Goal: Information Seeking & Learning: Find specific page/section

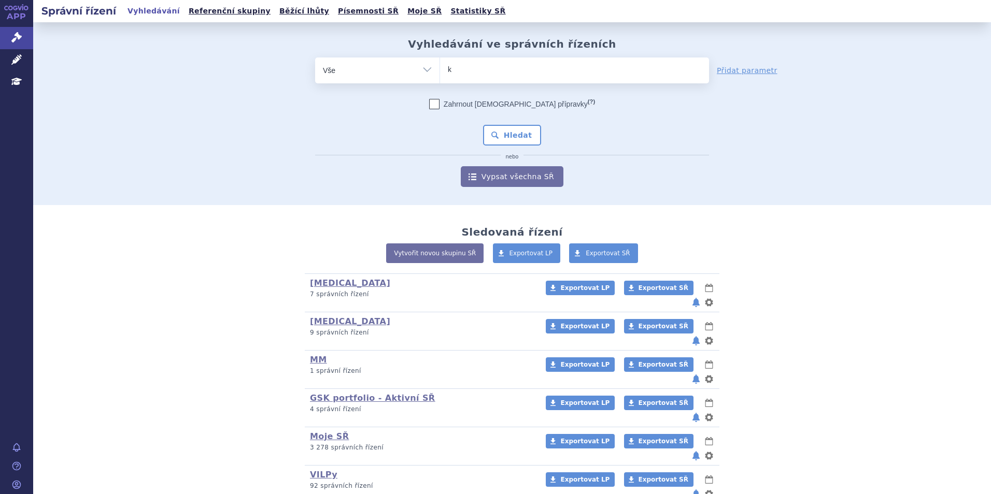
type input "ke"
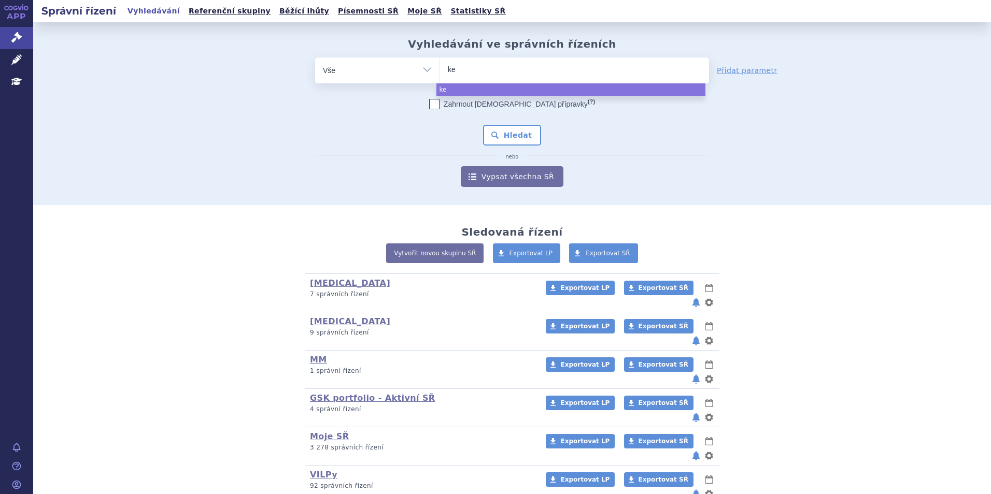
type input "key"
type input "keytr"
type input "keytrud"
type input "keytruda"
select select "keytruda"
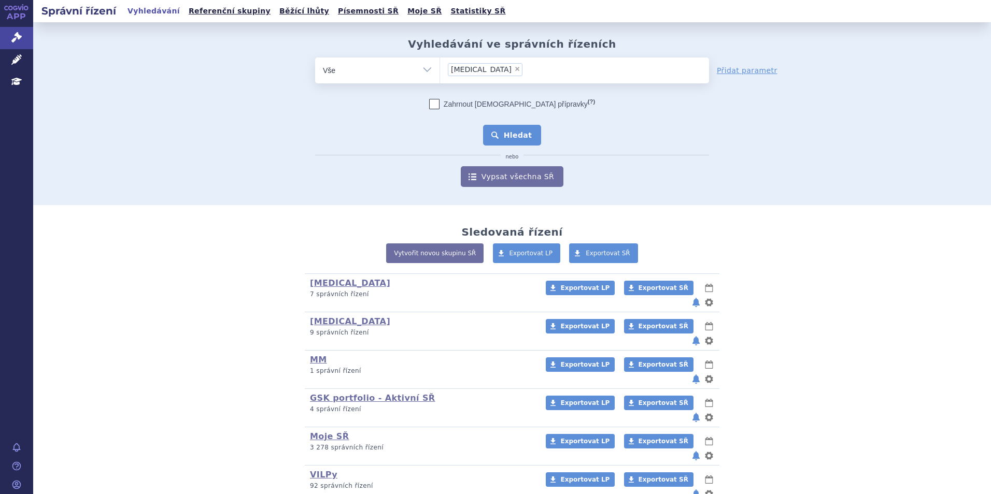
click at [512, 127] on button "Hledat" at bounding box center [512, 135] width 59 height 21
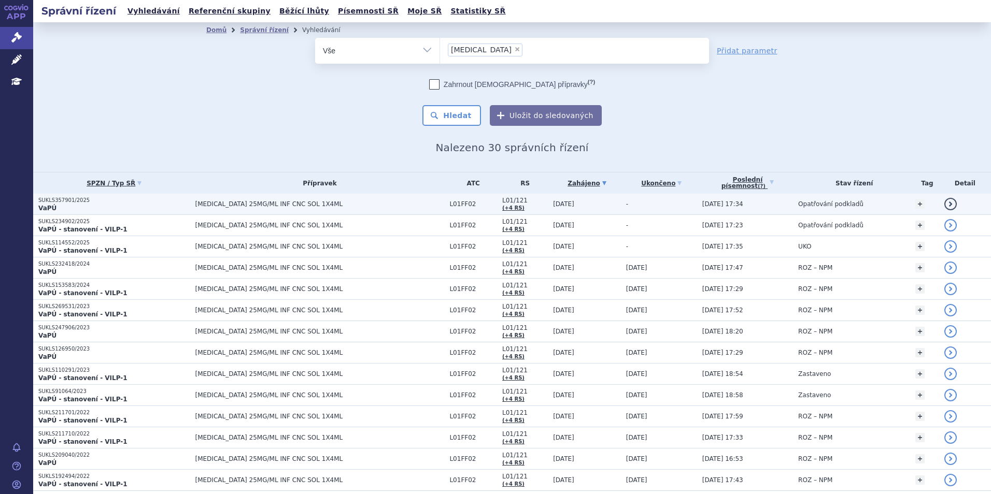
click at [301, 206] on span "[MEDICAL_DATA] 25MG/ML INF CNC SOL 1X4ML" at bounding box center [319, 204] width 249 height 7
click at [232, 206] on span "KEYTRUDA 25MG/ML INF CNC SOL 1X4ML" at bounding box center [319, 204] width 249 height 7
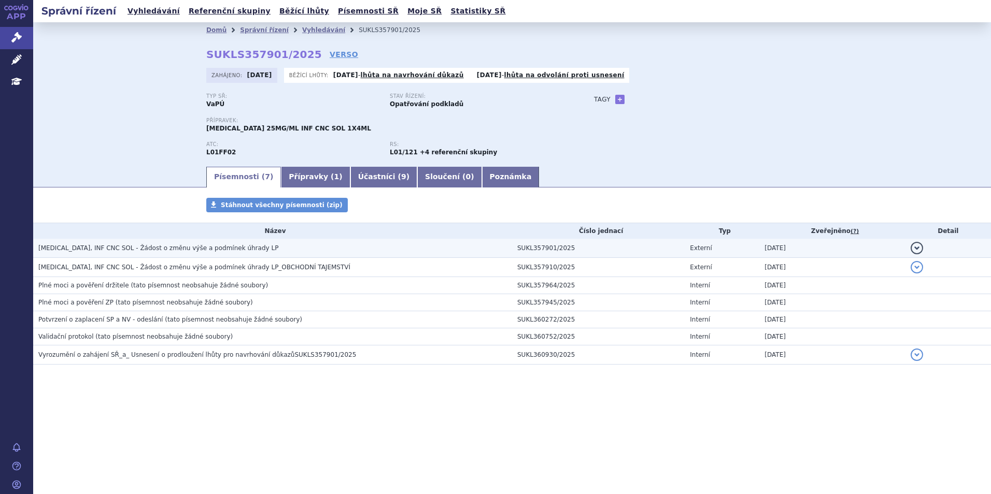
click at [194, 243] on h3 "[MEDICAL_DATA], INF CNC SOL - Žádost o změnu výše a podmínek úhrady LP" at bounding box center [275, 248] width 474 height 10
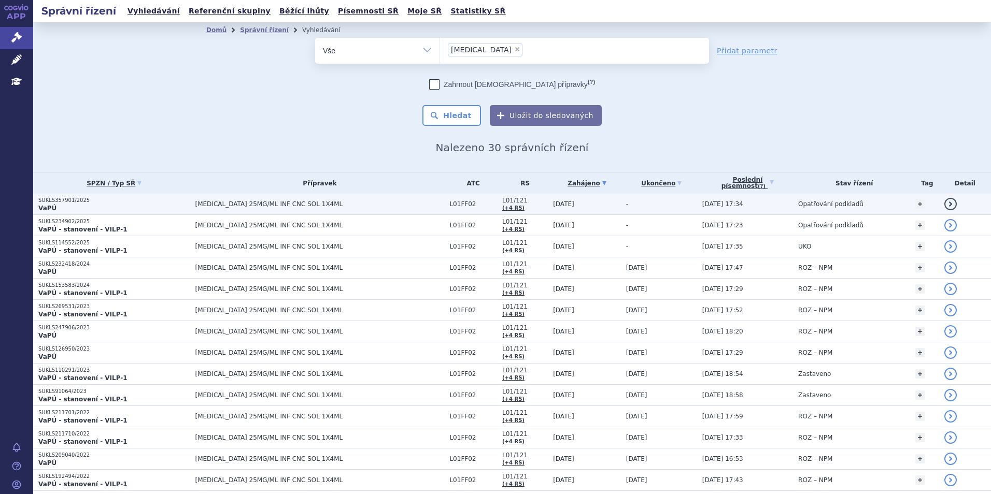
click at [99, 212] on p "VaPÚ" at bounding box center [114, 208] width 152 height 8
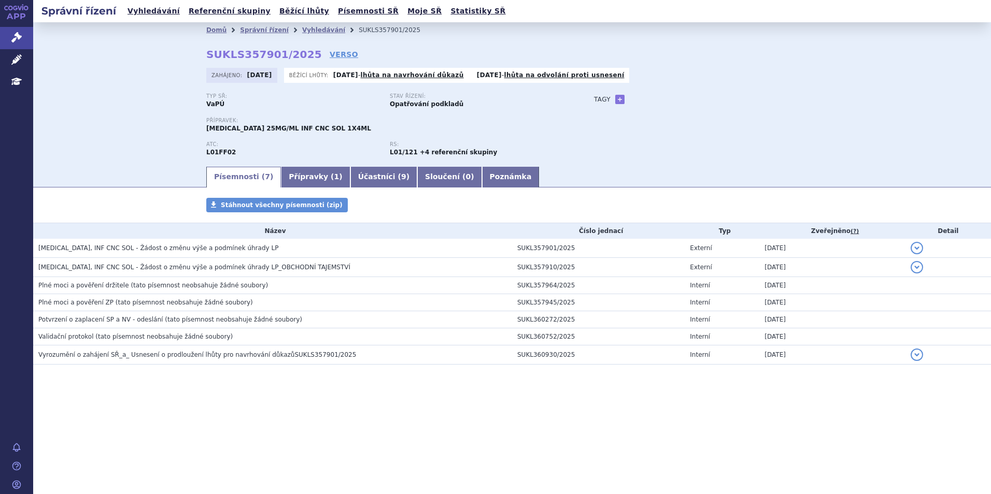
click at [330, 56] on link "VERSO" at bounding box center [344, 54] width 29 height 10
drag, startPoint x: 302, startPoint y: 55, endPoint x: 190, endPoint y: 65, distance: 112.3
click at [190, 65] on div "Domů Správní řízení Vyhledávání SUKLS357901/2025 SUKLS357901/2025 VERSO [GEOGRA…" at bounding box center [512, 101] width 653 height 127
copy strong "SUKLS357901/2025"
click at [216, 29] on link "Domů" at bounding box center [216, 29] width 20 height 7
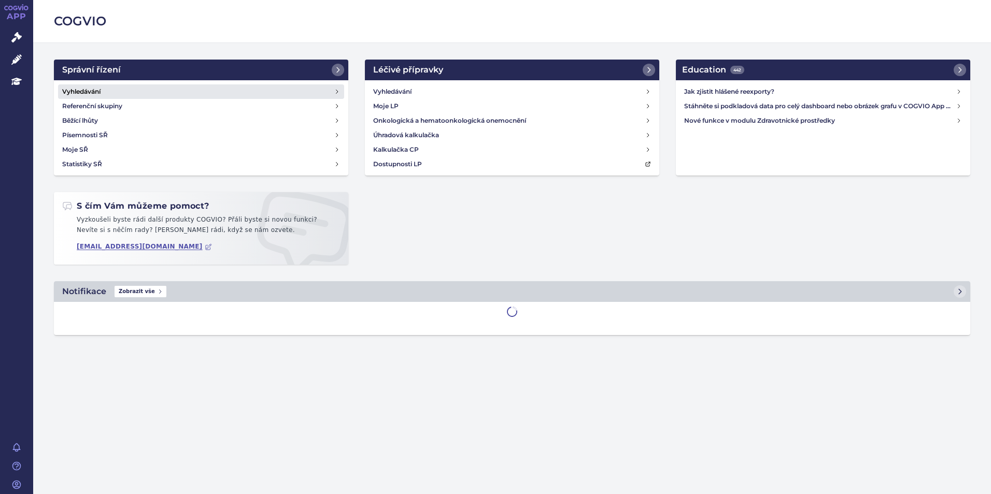
click at [106, 89] on link "Vyhledávání" at bounding box center [201, 91] width 286 height 15
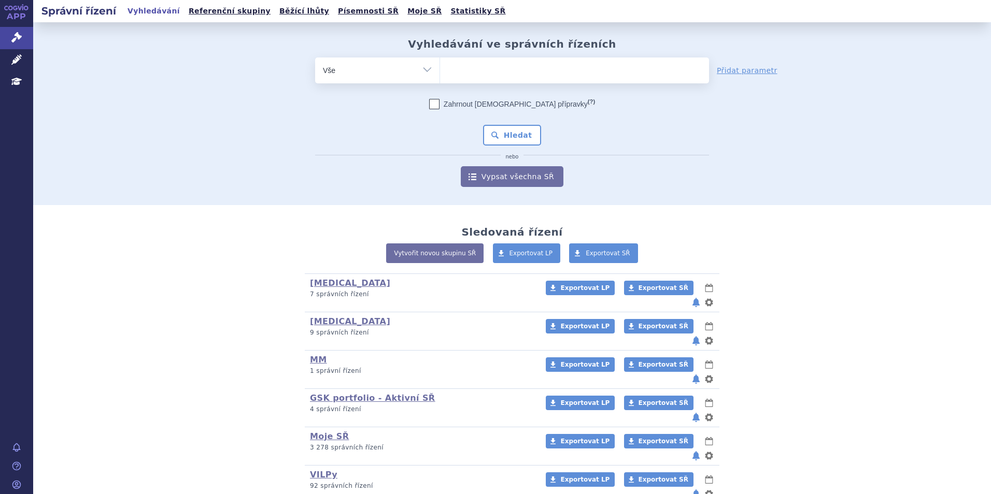
click at [522, 73] on ul at bounding box center [574, 69] width 269 height 22
click at [440, 73] on select at bounding box center [439, 70] width 1 height 26
type input "ke"
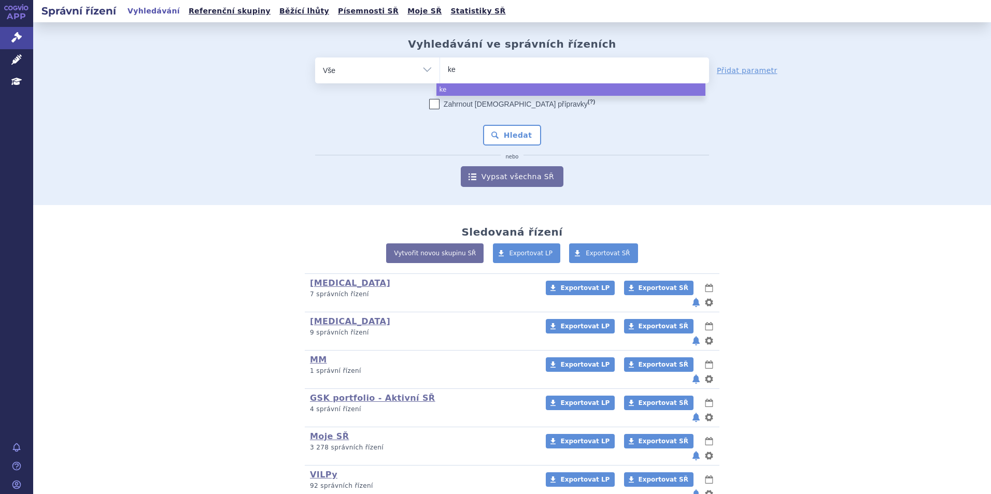
type input "key"
type input "keyt"
type input "keytr"
type input "keytruda"
select select "keytruda"
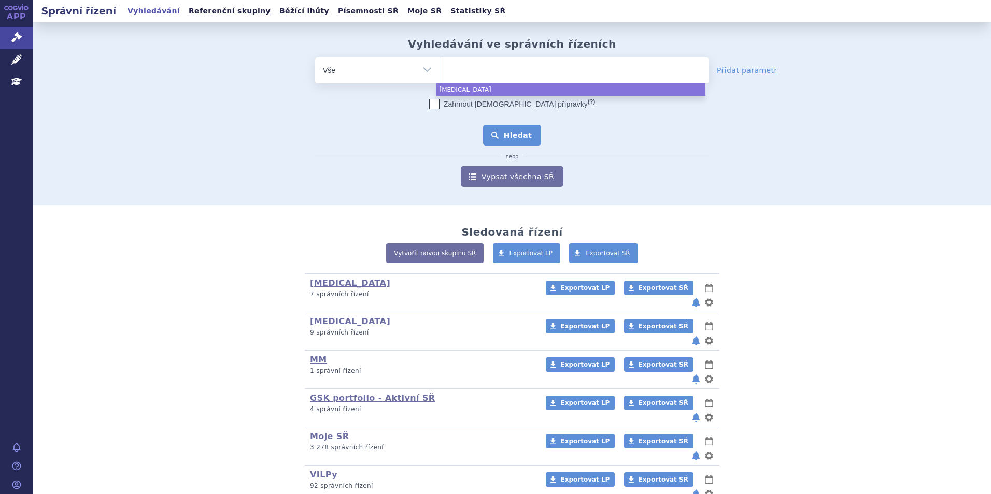
click at [507, 131] on button "Hledat" at bounding box center [512, 135] width 59 height 21
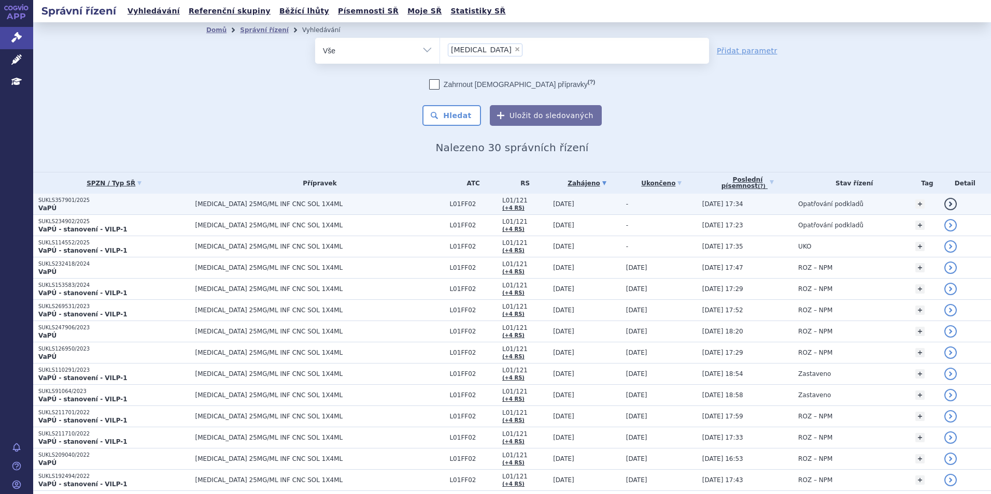
click at [233, 201] on span "[MEDICAL_DATA] 25MG/ML INF CNC SOL 1X4ML" at bounding box center [319, 204] width 249 height 7
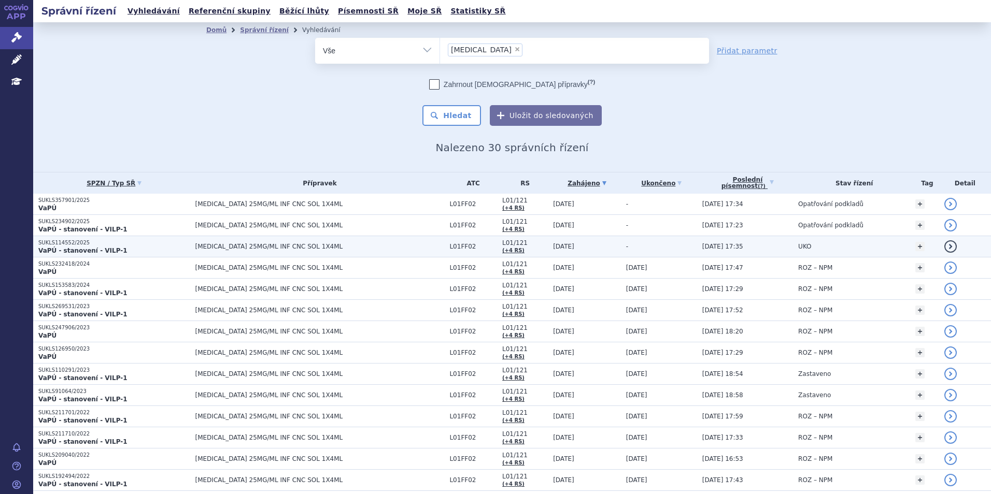
click at [263, 246] on span "[MEDICAL_DATA] 25MG/ML INF CNC SOL 1X4ML" at bounding box center [319, 246] width 249 height 7
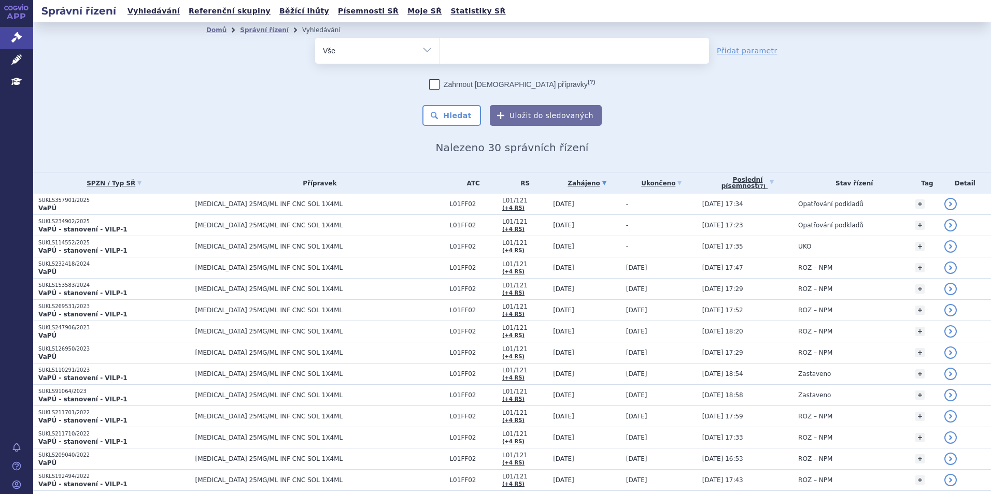
select select
click at [481, 52] on ul at bounding box center [574, 49] width 269 height 22
click at [440, 52] on select "keytruda" at bounding box center [439, 50] width 1 height 26
type input "ta"
type input "tal"
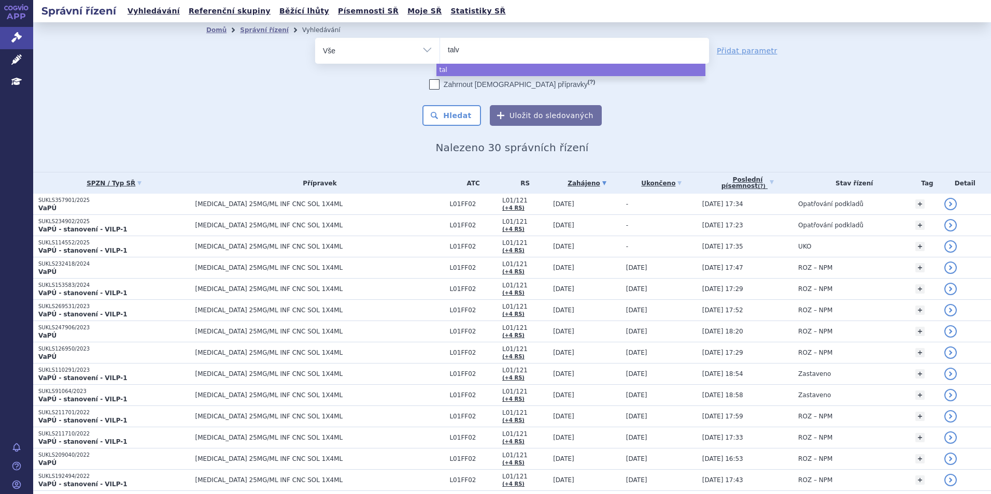
type input "talve"
type input "talvey"
select select "talvey"
click at [453, 110] on button "Hledat" at bounding box center [451, 115] width 59 height 21
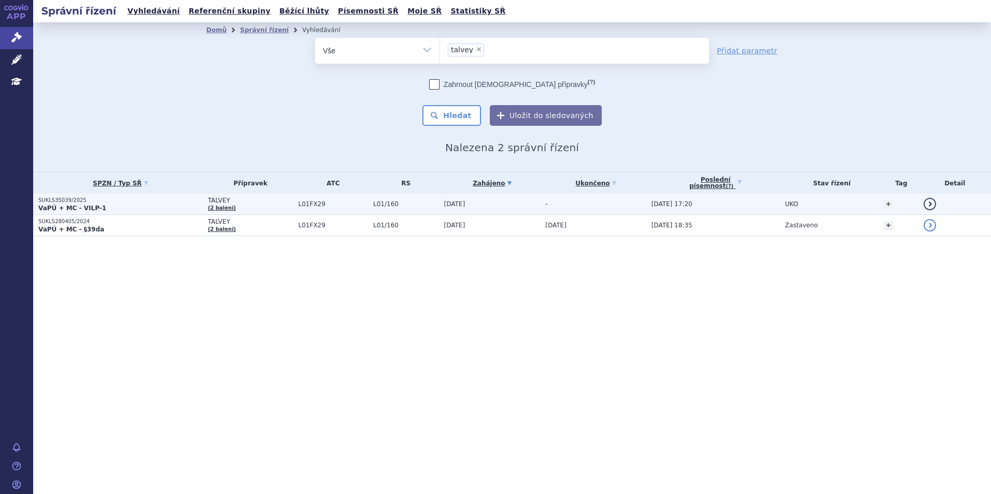
click at [176, 208] on p "VaPÚ + MC - VILP-1" at bounding box center [120, 208] width 164 height 8
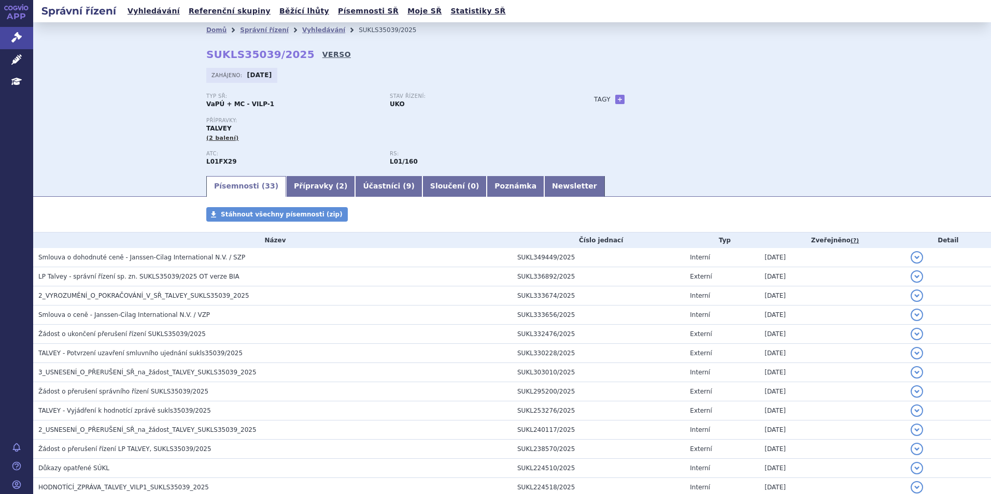
click at [322, 55] on link "VERSO" at bounding box center [336, 54] width 29 height 10
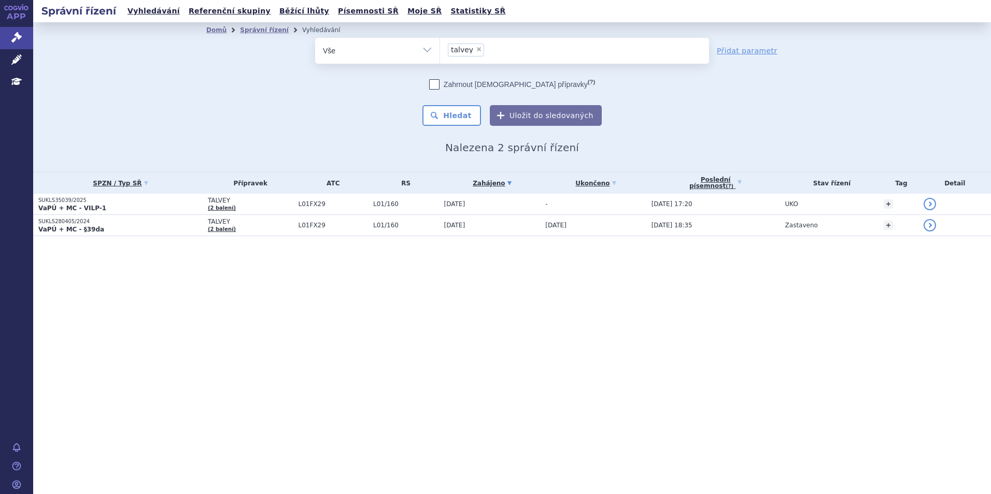
click at [477, 50] on span "×" at bounding box center [479, 49] width 6 height 6
click at [440, 50] on select "talvey" at bounding box center [439, 50] width 1 height 26
select select
type input "ca"
type input "car"
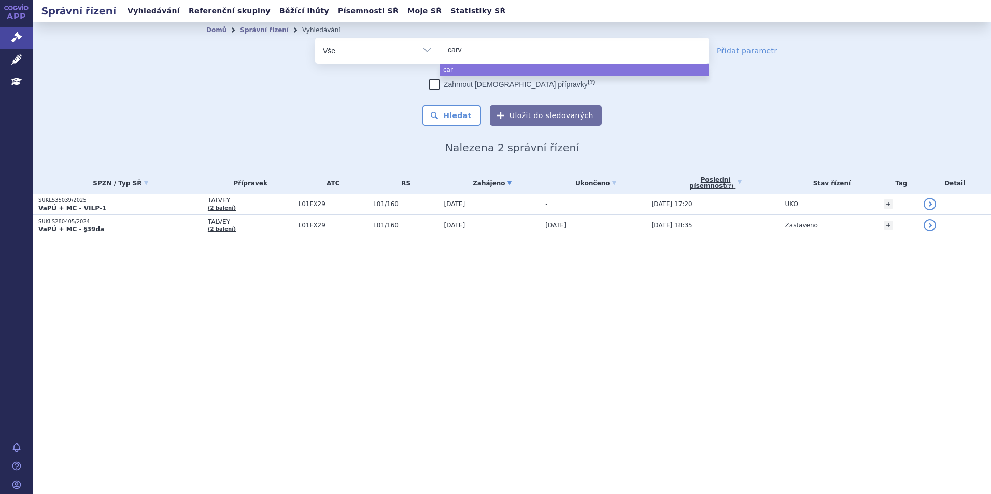
type input "carvy"
type input "carvyk"
type input "carvykti"
select select "carvykti"
click at [456, 115] on button "Hledat" at bounding box center [451, 115] width 59 height 21
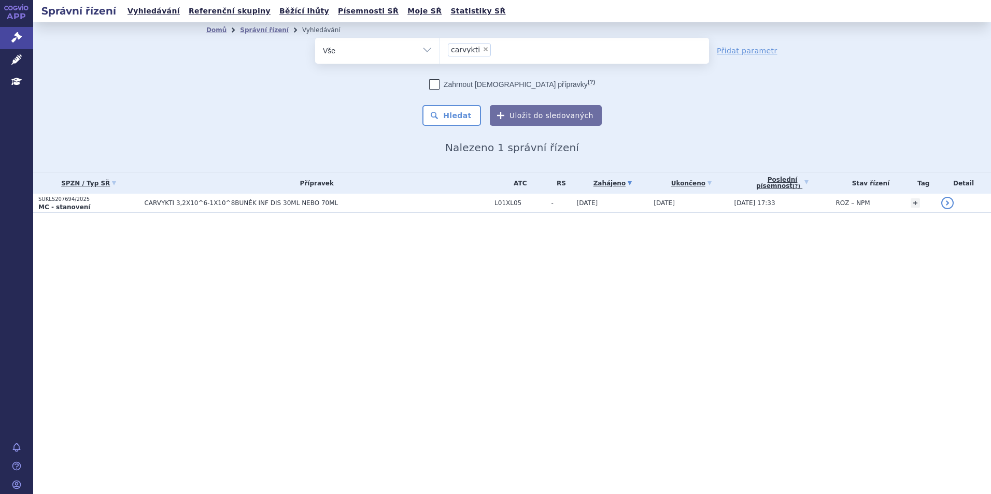
click at [151, 199] on td "CARVYKTI 3,2X10^6-1X10^8BUNĚK INF DIS 30ML NEBO 70ML" at bounding box center [314, 203] width 350 height 19
select select
click at [482, 54] on ul at bounding box center [574, 49] width 269 height 22
click at [440, 54] on select "carvykti" at bounding box center [439, 50] width 1 height 26
type input "da"
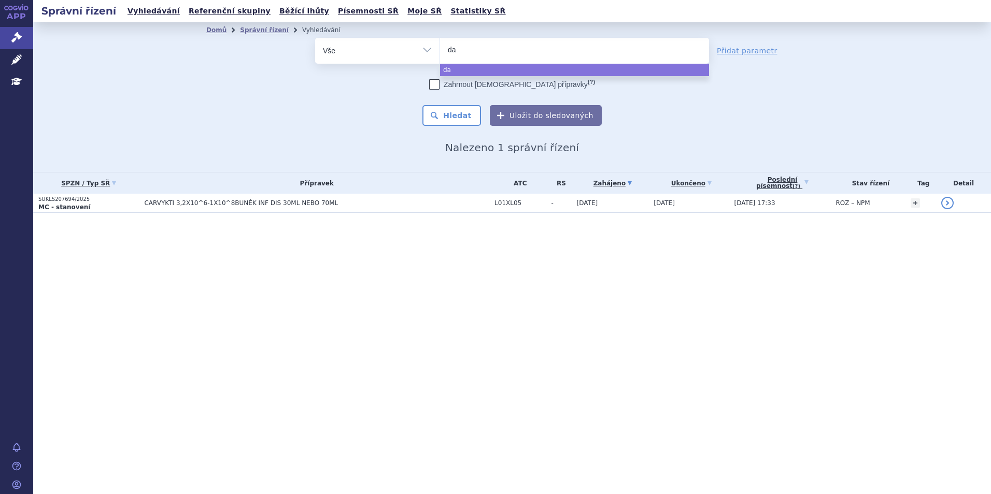
type input "dar"
type input "darz"
type input "darza"
type input "darzale"
type input "darzalex"
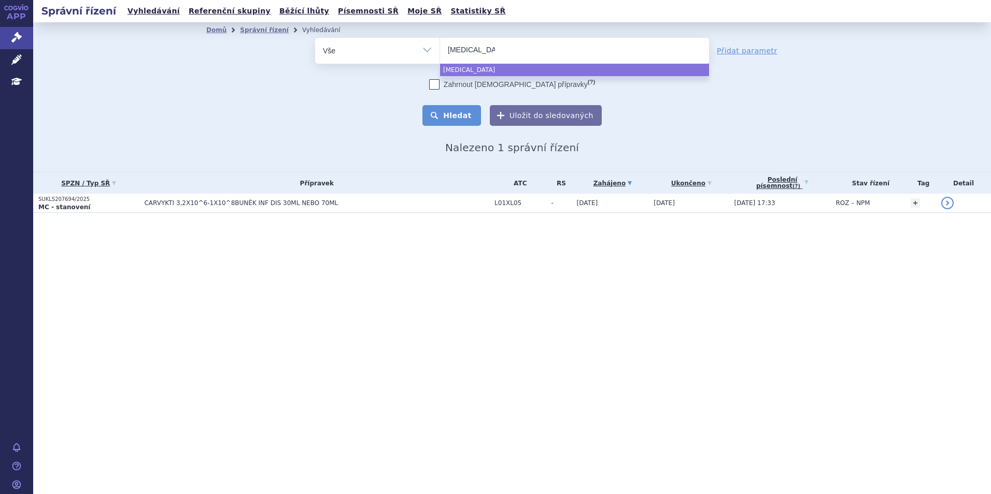
select select "darzalex"
click at [451, 120] on button "Hledat" at bounding box center [451, 115] width 59 height 21
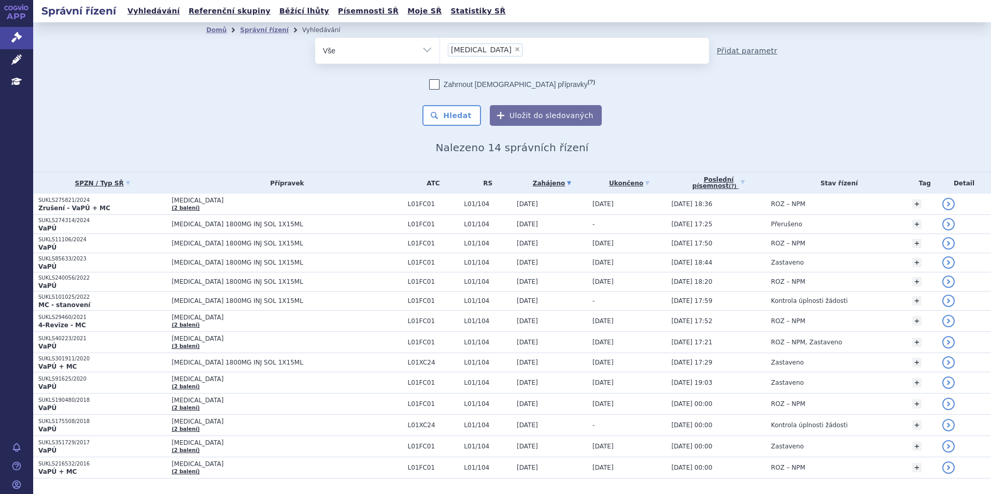
click at [728, 54] on link "Přidat parametr" at bounding box center [747, 51] width 61 height 10
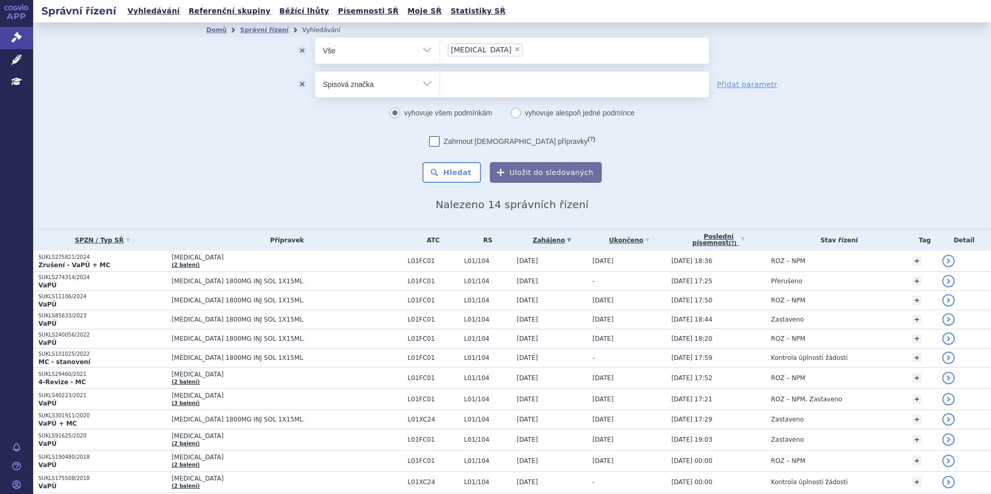
click at [422, 90] on select "Vše Spisová značka Typ SŘ Přípravek/SUKL kód Účastník/Držitel" at bounding box center [377, 83] width 124 height 23
select select "filter-procedure-product-status"
click at [315, 72] on select "Vše Spisová značka Typ SŘ Přípravek/SUKL kód Účastník/Držitel" at bounding box center [377, 83] width 124 height 23
click at [474, 83] on ul at bounding box center [574, 83] width 269 height 22
click at [440, 83] on select at bounding box center [439, 84] width 1 height 26
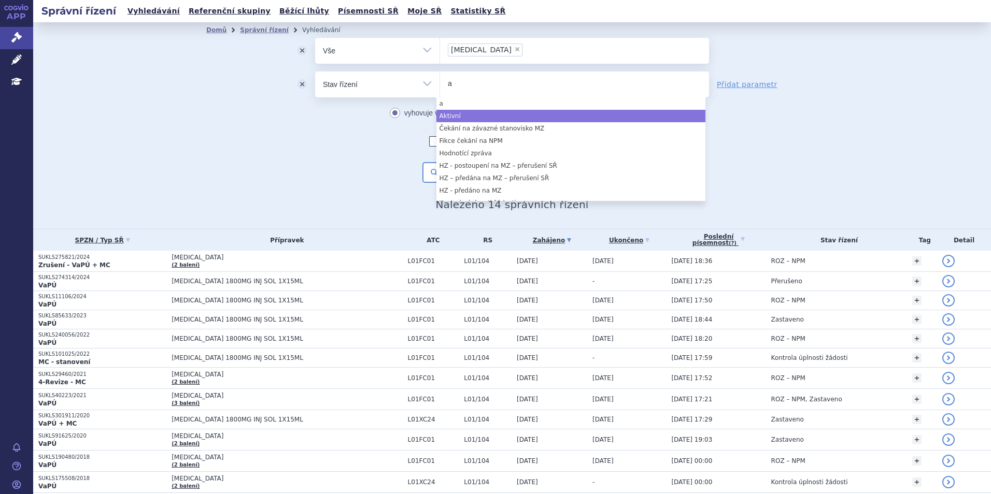
type input "a"
select select "a0d16f3a-7c3c-49b9-bbbf-43dbf2e58536"
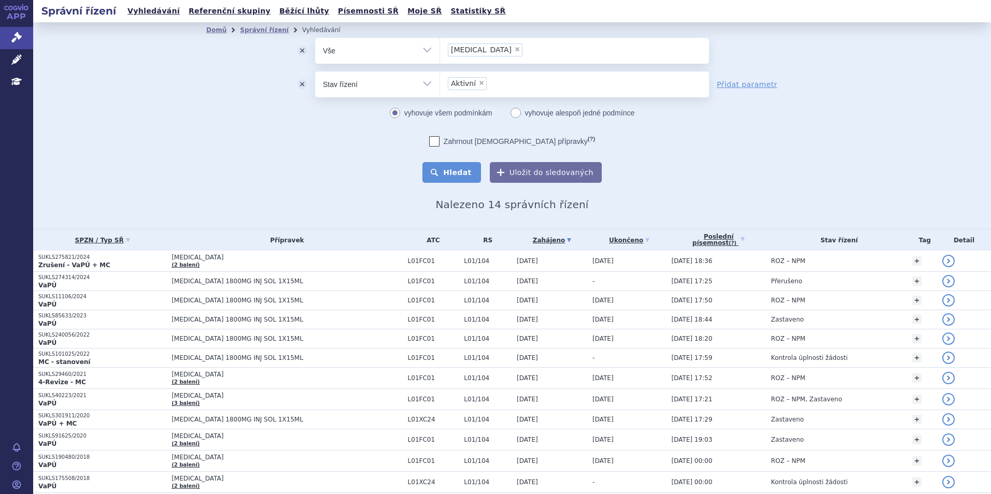
click at [473, 168] on button "Hledat" at bounding box center [451, 172] width 59 height 21
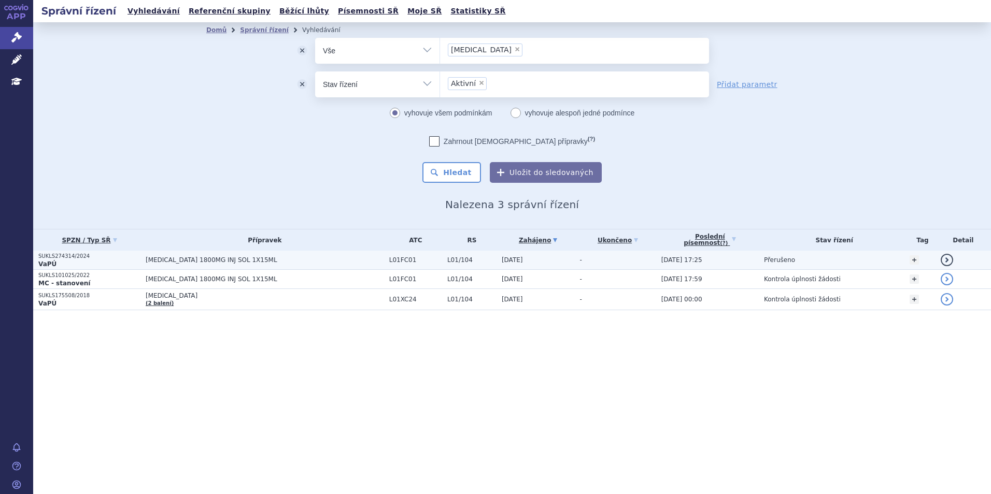
click at [290, 257] on span "[MEDICAL_DATA] 1800MG INJ SOL 1X15ML" at bounding box center [265, 260] width 238 height 7
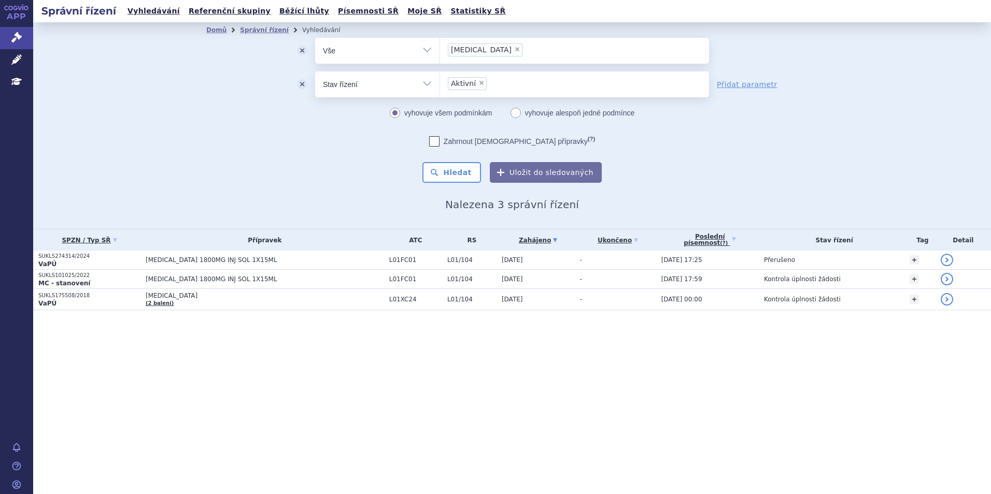
click at [514, 49] on span "×" at bounding box center [517, 49] width 6 height 6
click at [440, 49] on select "darzalex" at bounding box center [439, 50] width 1 height 26
select select
click at [484, 49] on ul at bounding box center [574, 49] width 269 height 22
click at [440, 49] on select "darzalex" at bounding box center [439, 50] width 1 height 26
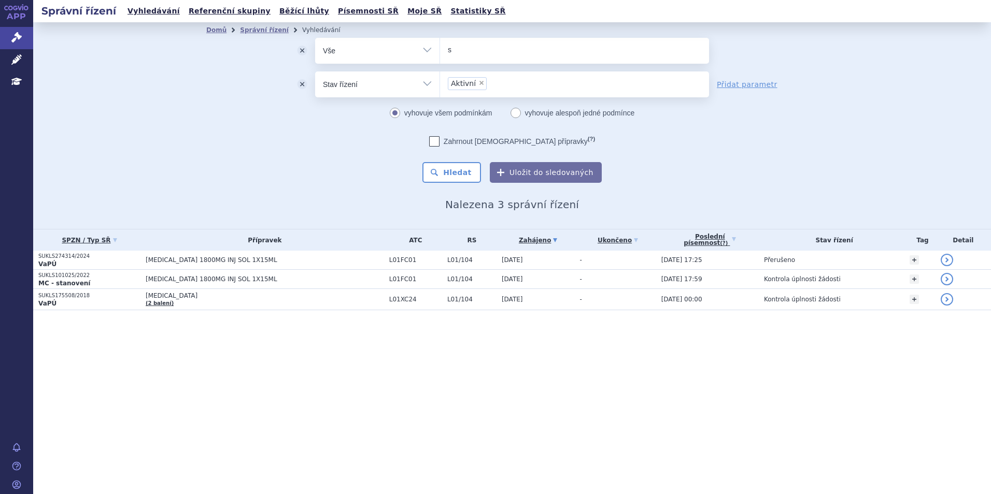
type input "sa"
type input "sar"
type input "sarc"
type input "sarclisa"
select select "sarclisa"
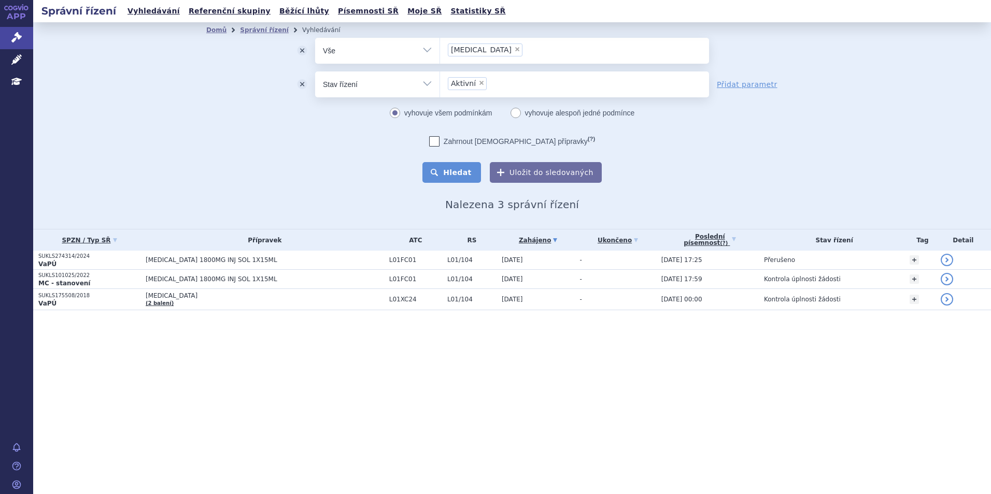
click at [449, 166] on button "Hledat" at bounding box center [451, 172] width 59 height 21
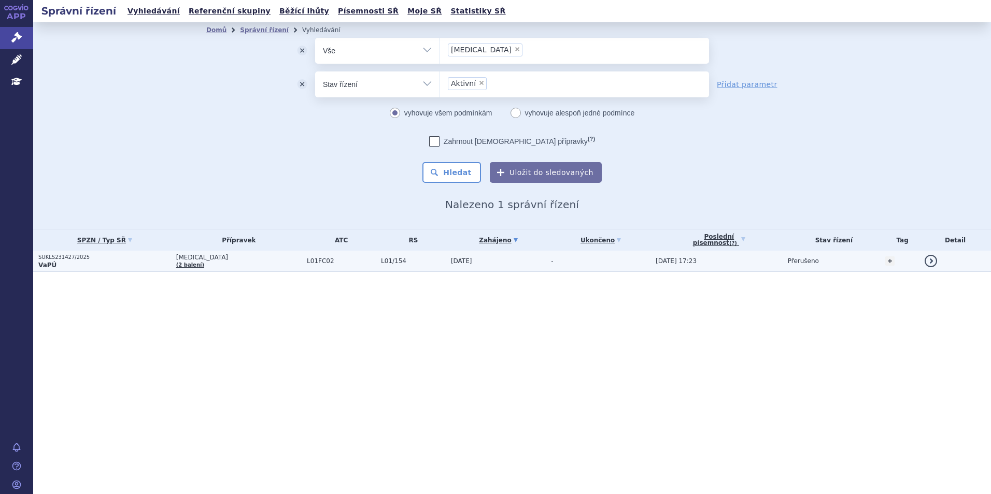
click at [237, 258] on span "[MEDICAL_DATA]" at bounding box center [238, 257] width 125 height 7
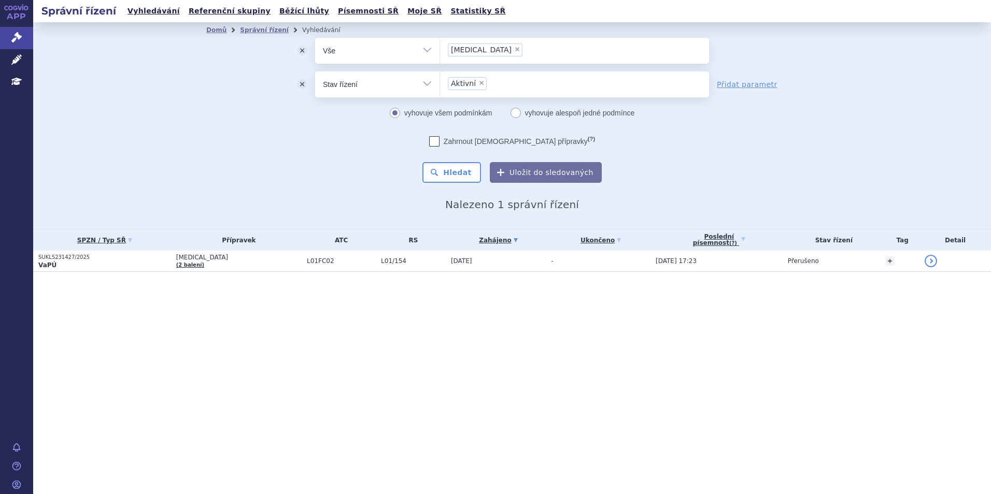
click at [514, 49] on span "×" at bounding box center [517, 49] width 6 height 6
click at [440, 49] on select "sarclisa" at bounding box center [439, 50] width 1 height 26
select select
click at [481, 49] on ul at bounding box center [574, 49] width 269 height 22
click at [440, 49] on select "sarclisa" at bounding box center [439, 50] width 1 height 26
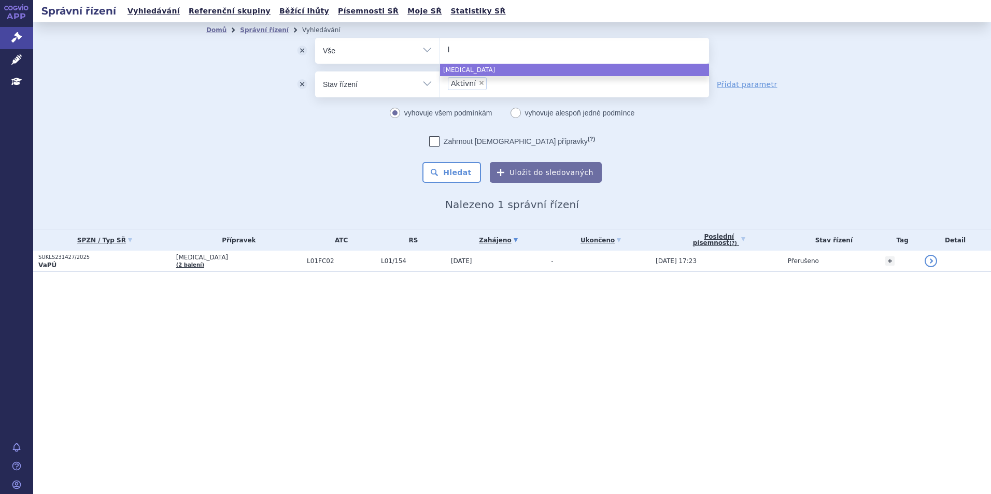
type input "lo"
type input "loy"
type input "l"
type input "lyn"
type input "lynp"
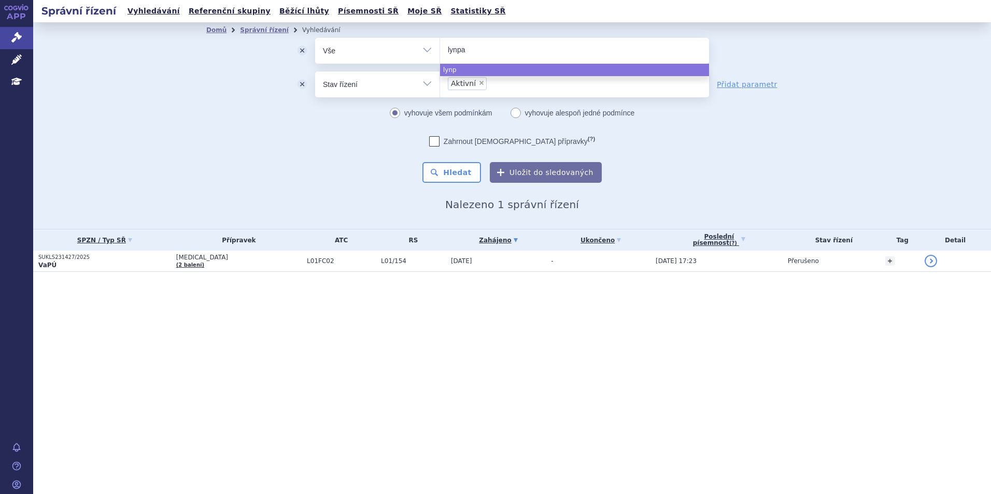
type input "lynpar"
type input "lynparza"
select select "lynparza"
click at [456, 170] on button "Hledat" at bounding box center [451, 172] width 59 height 21
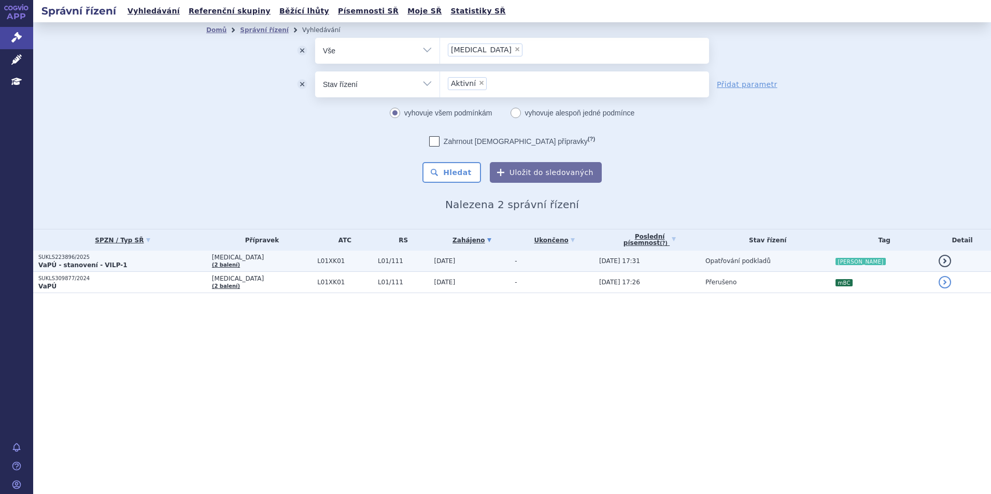
click at [127, 261] on p "VaPÚ - stanovení - VILP-1" at bounding box center [122, 265] width 168 height 8
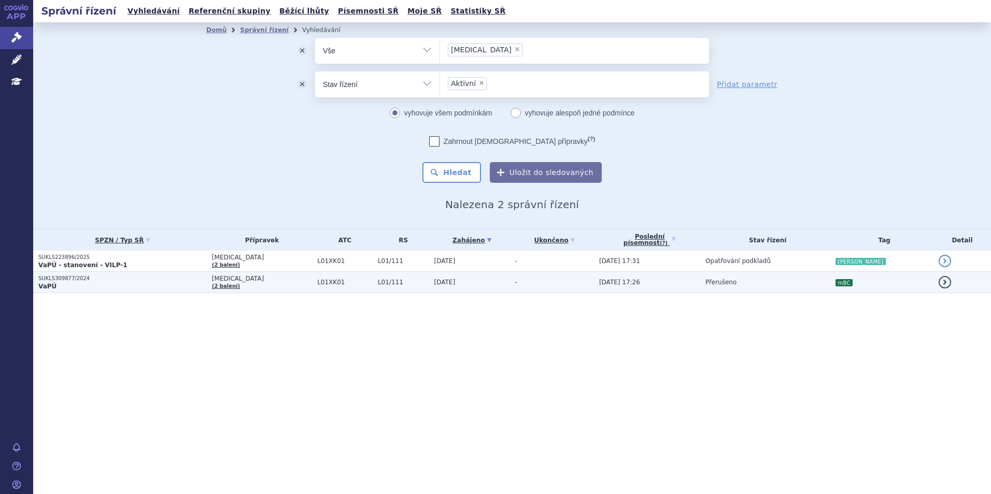
click at [181, 280] on p "SUKLS309877/2024" at bounding box center [122, 278] width 168 height 7
